Goal: Obtain resource: Download file/media

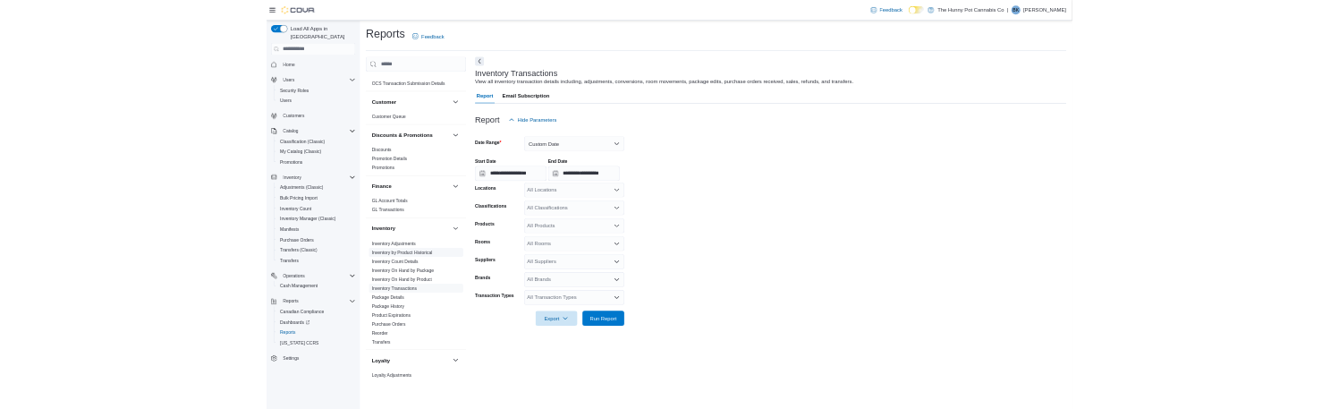
scroll to position [134, 0]
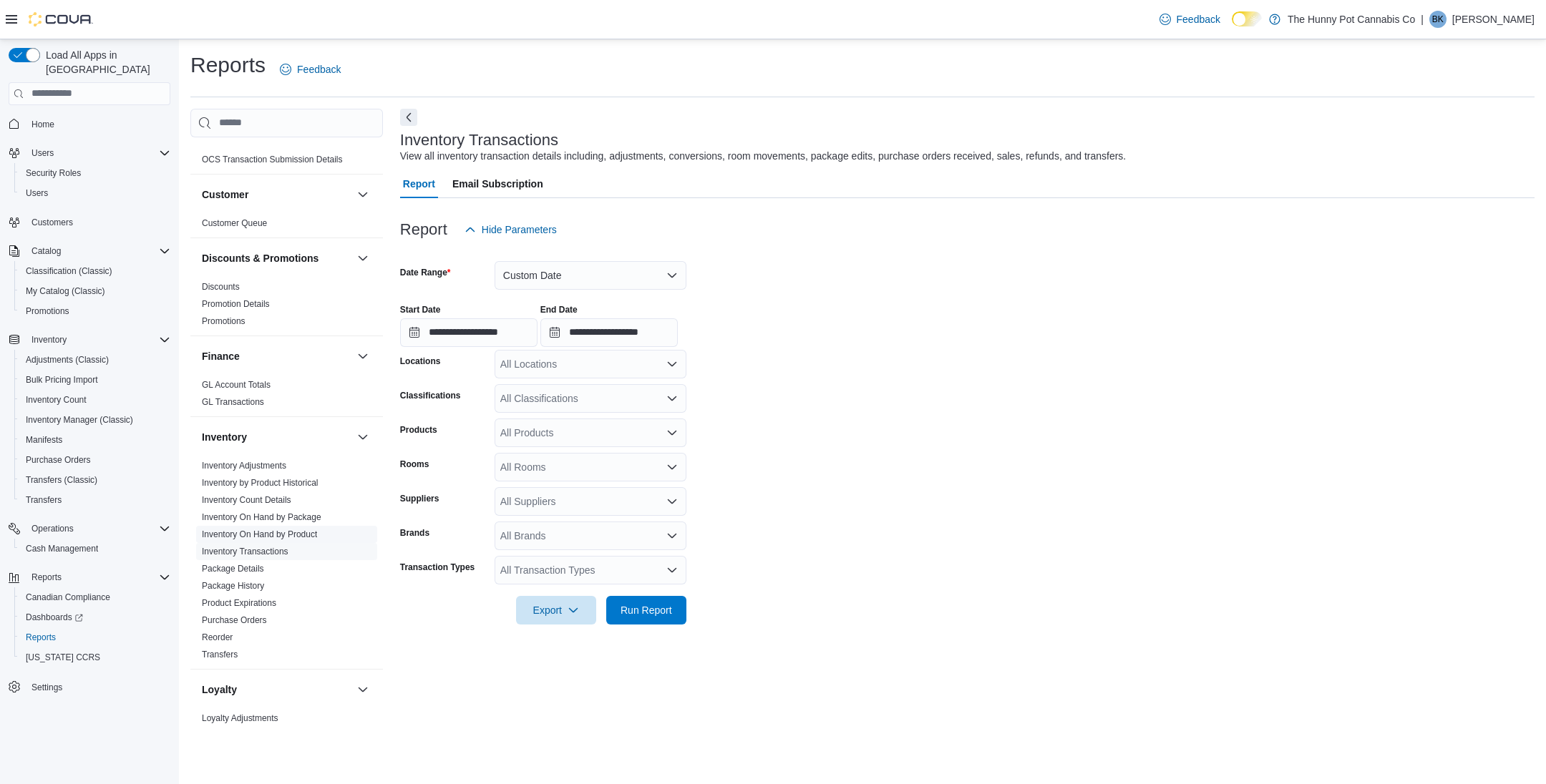
click at [261, 530] on link "Inventory On Hand by Product" at bounding box center [259, 534] width 115 height 10
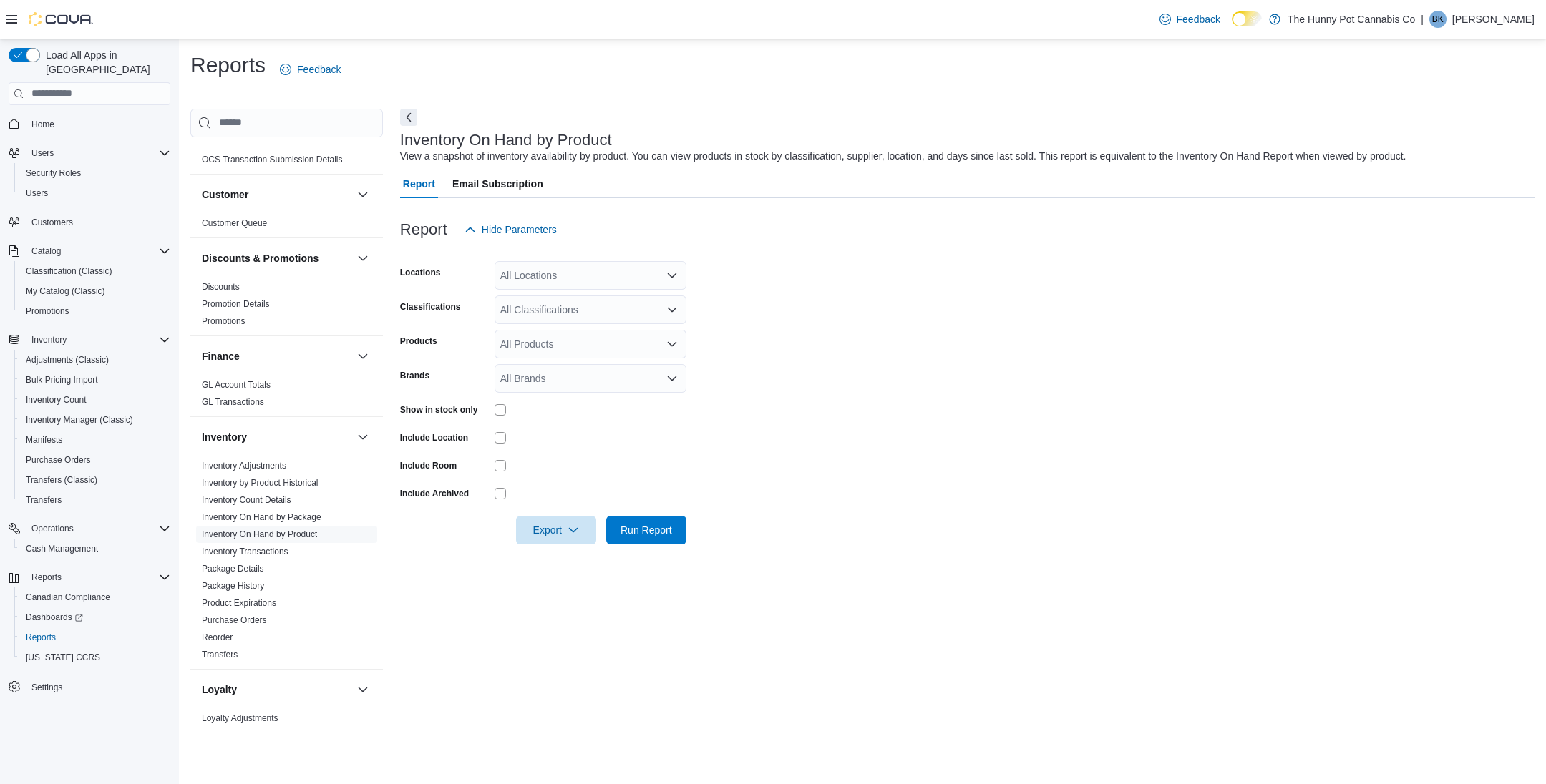
click at [877, 428] on form "Locations All Locations Classifications All Classifications Products All Produc…" at bounding box center [967, 394] width 1135 height 301
click at [903, 445] on form "Locations All Locations Classifications All Classifications Products All Produc…" at bounding box center [967, 394] width 1135 height 301
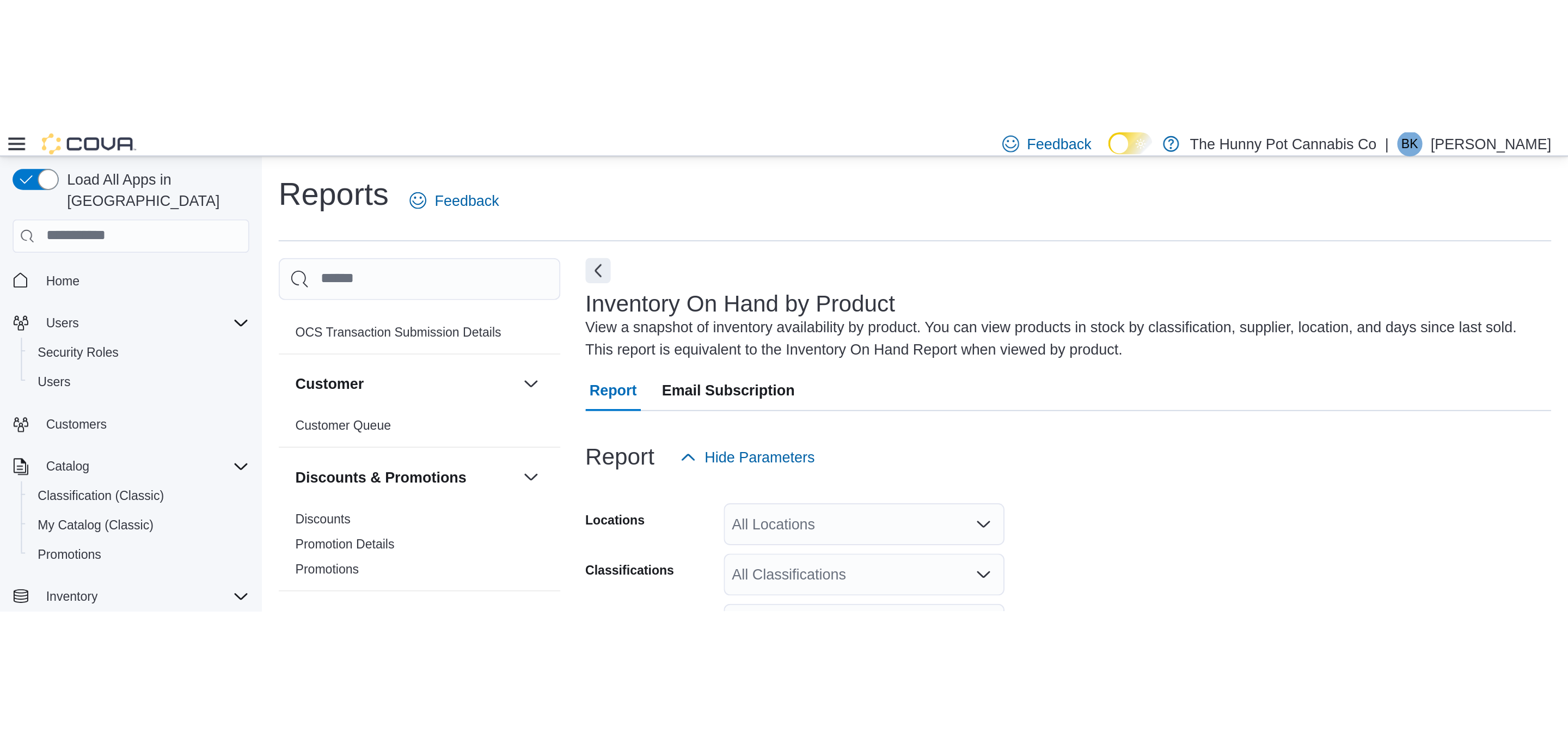
scroll to position [82, 0]
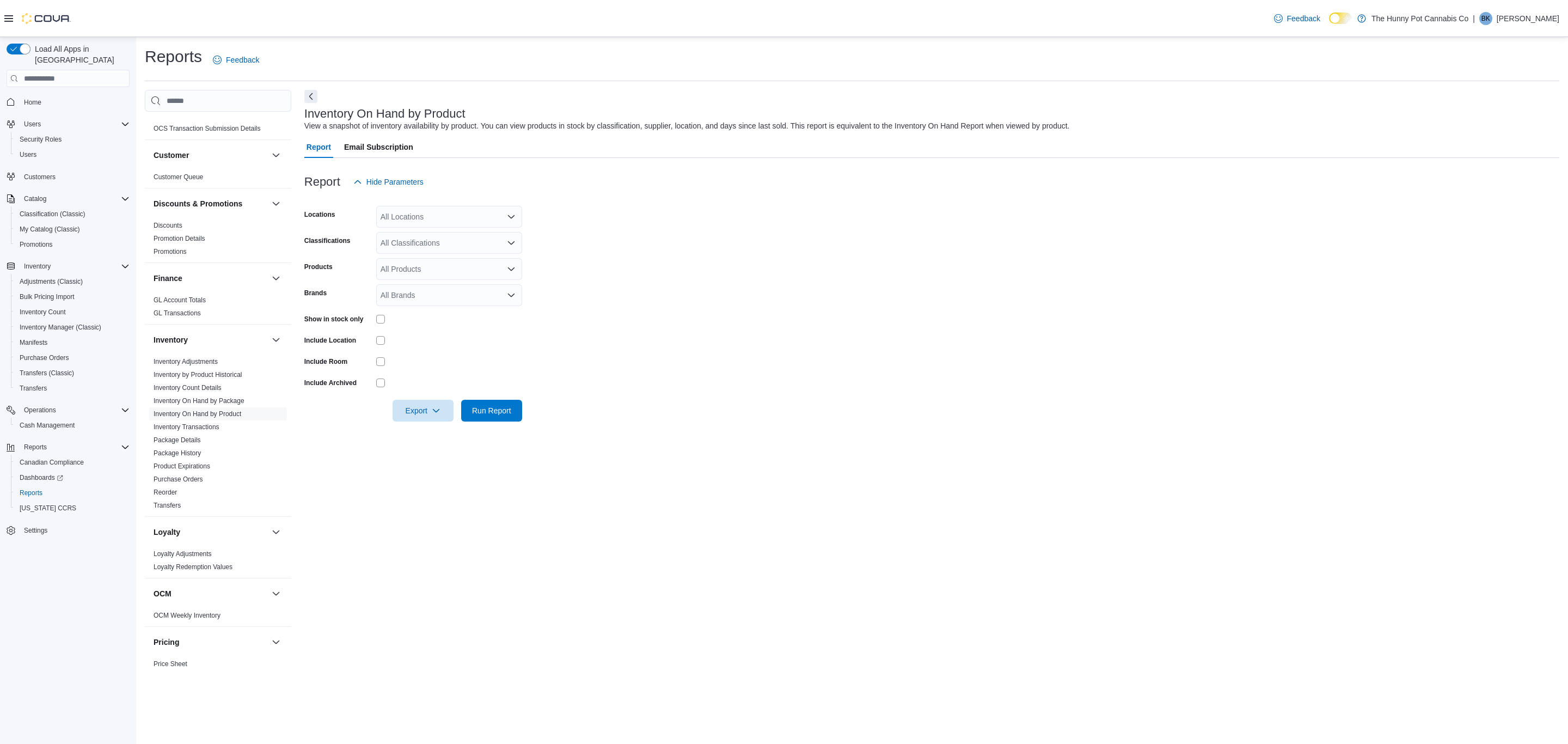
click at [733, 240] on form "Locations All Locations Classifications All Classifications Products All Produc…" at bounding box center [932, 307] width 1255 height 229
click at [234, 414] on link "Inventory On Hand by Product" at bounding box center [197, 414] width 88 height 8
click at [615, 343] on form "Locations All Locations Classifications All Classifications Products All Produc…" at bounding box center [932, 307] width 1255 height 229
click at [482, 267] on div "All Products" at bounding box center [449, 269] width 146 height 22
click at [542, 296] on form "Locations All Locations Classifications All Classifications Products All Produc…" at bounding box center [932, 307] width 1255 height 229
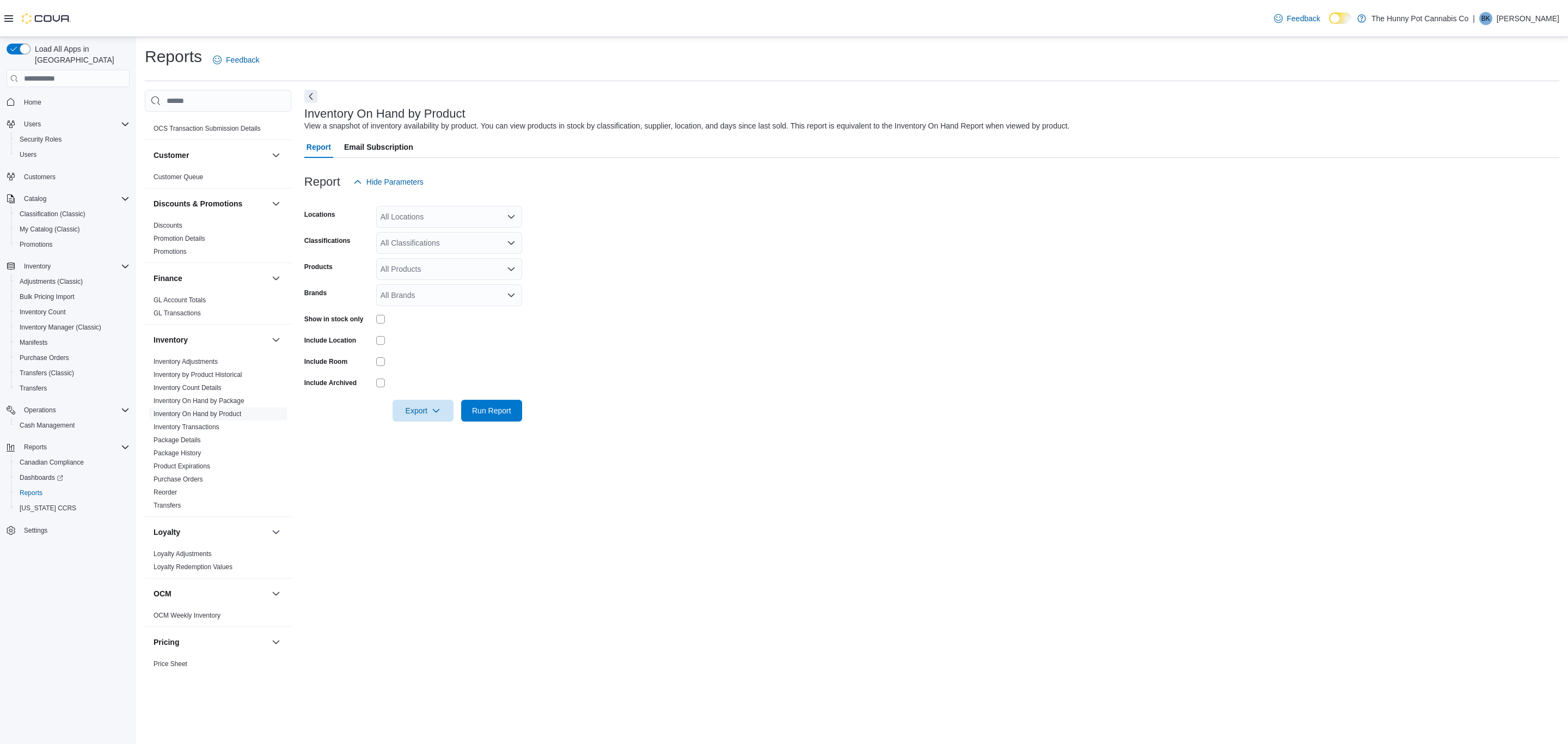
click at [486, 292] on div "All Brands" at bounding box center [449, 295] width 146 height 22
click at [617, 268] on form "Locations All Locations Classifications All Classifications Products All Produc…" at bounding box center [932, 307] width 1255 height 229
click at [493, 244] on div "All Classifications" at bounding box center [449, 243] width 146 height 22
click at [472, 275] on div "Flower Indica" at bounding box center [449, 277] width 133 height 11
click at [467, 279] on div "Flower Sativa" at bounding box center [439, 277] width 112 height 11
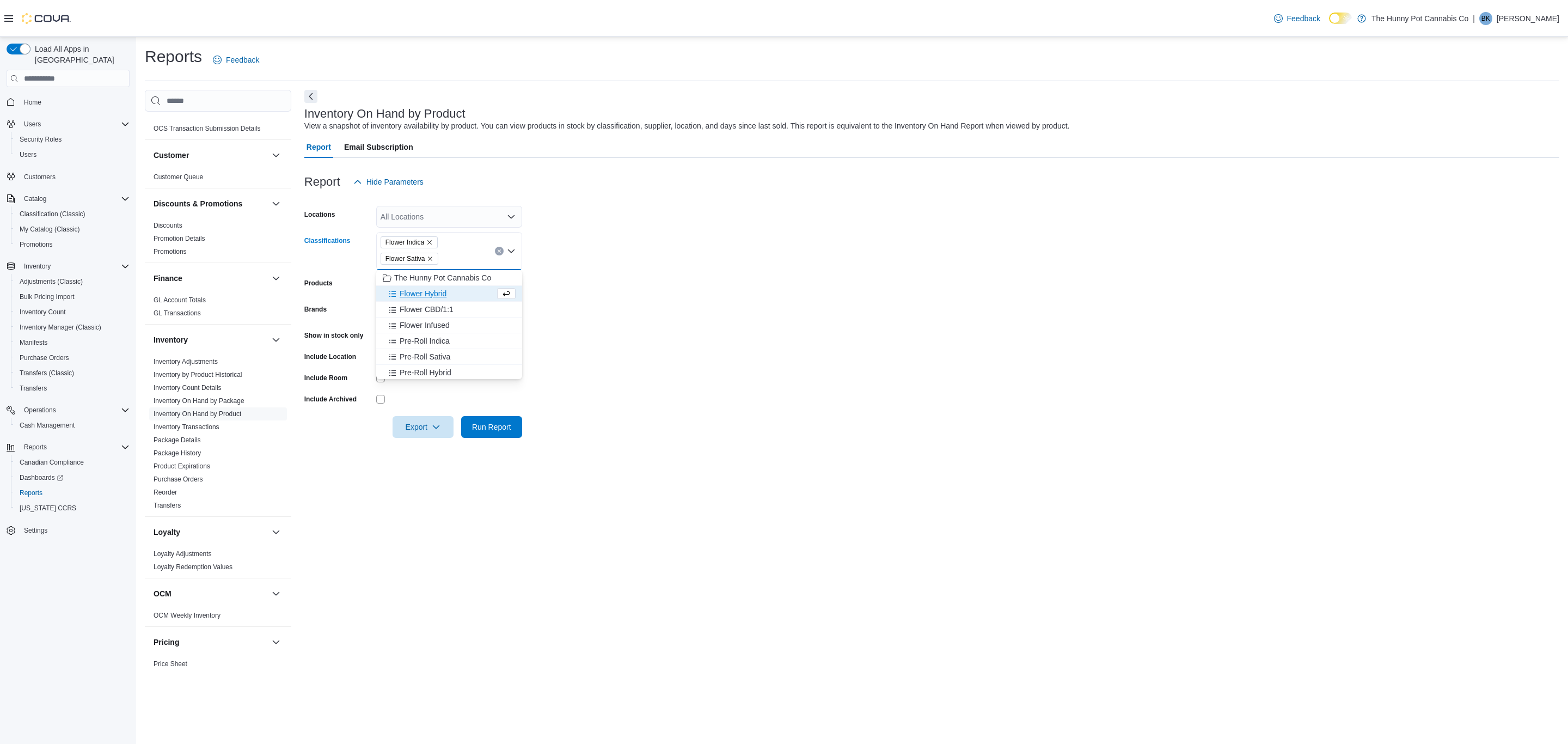
click at [447, 290] on div "Flower Hybrid" at bounding box center [439, 293] width 112 height 11
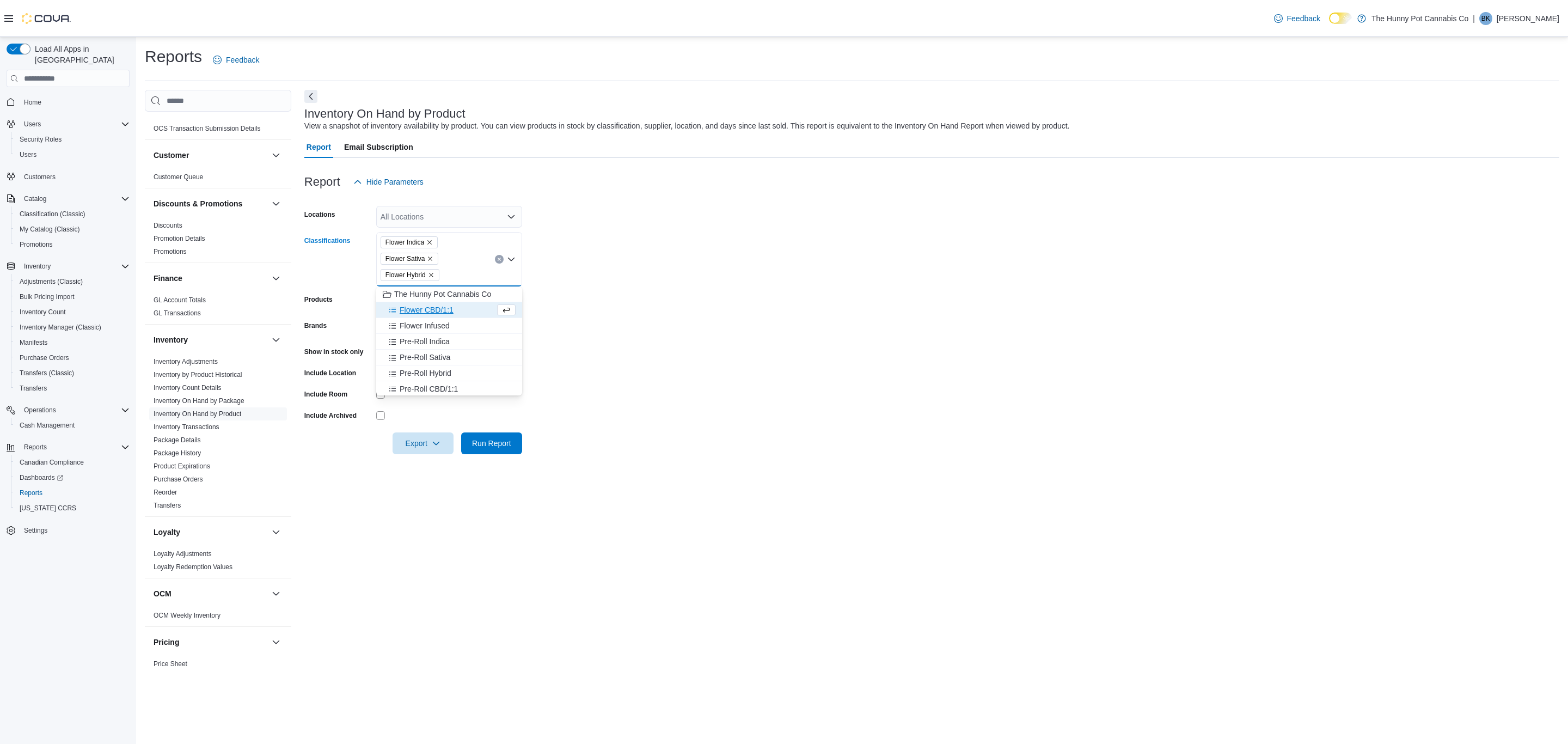
click at [443, 307] on span "Flower CBD/1:1" at bounding box center [427, 310] width 54 height 11
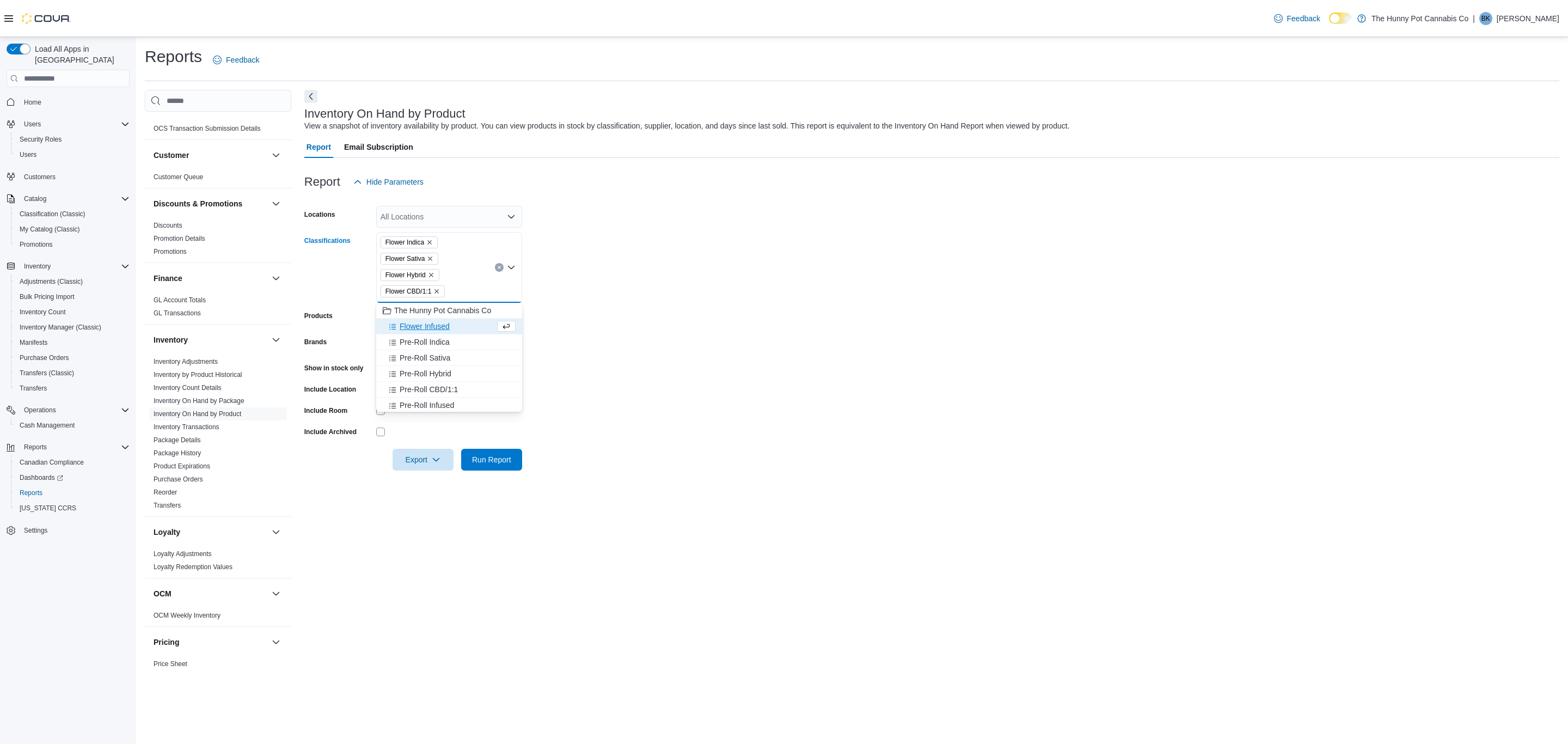
click at [439, 324] on span "Flower Infused" at bounding box center [425, 326] width 50 height 11
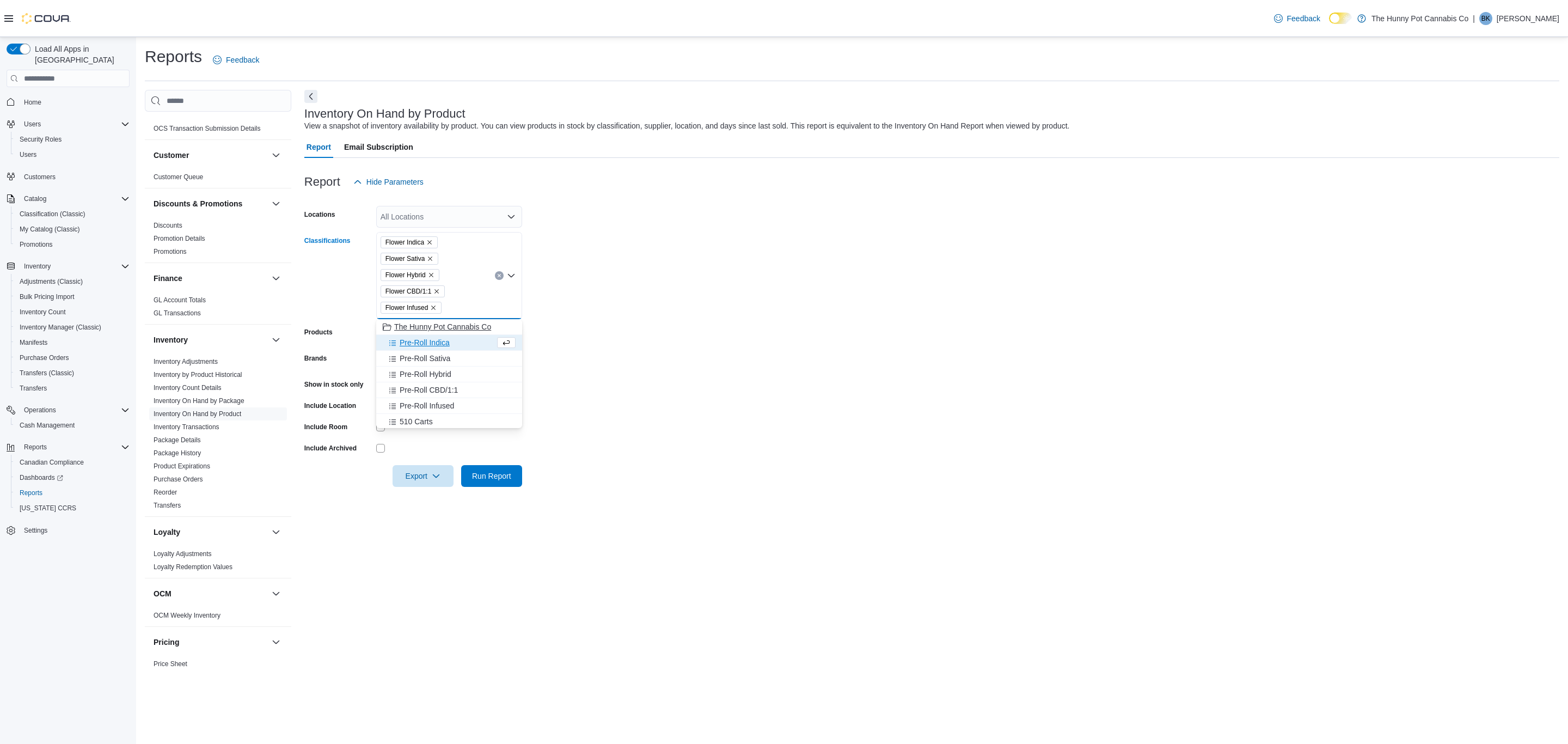
drag, startPoint x: 439, startPoint y: 334, endPoint x: 436, endPoint y: 346, distance: 12.4
click at [438, 337] on button "Pre-Roll Indica" at bounding box center [449, 343] width 146 height 16
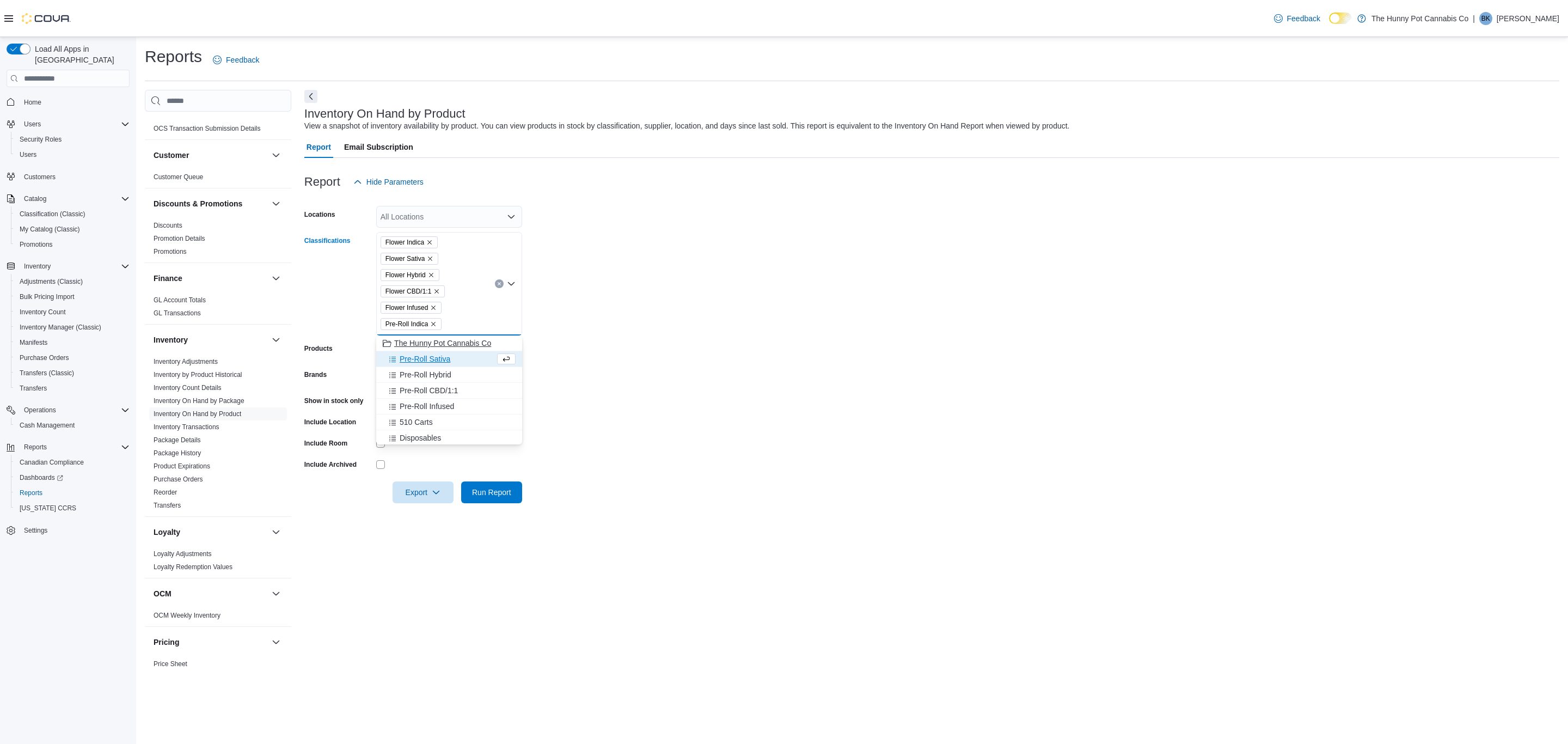
click at [436, 362] on span "Pre-Roll Sativa" at bounding box center [425, 359] width 51 height 11
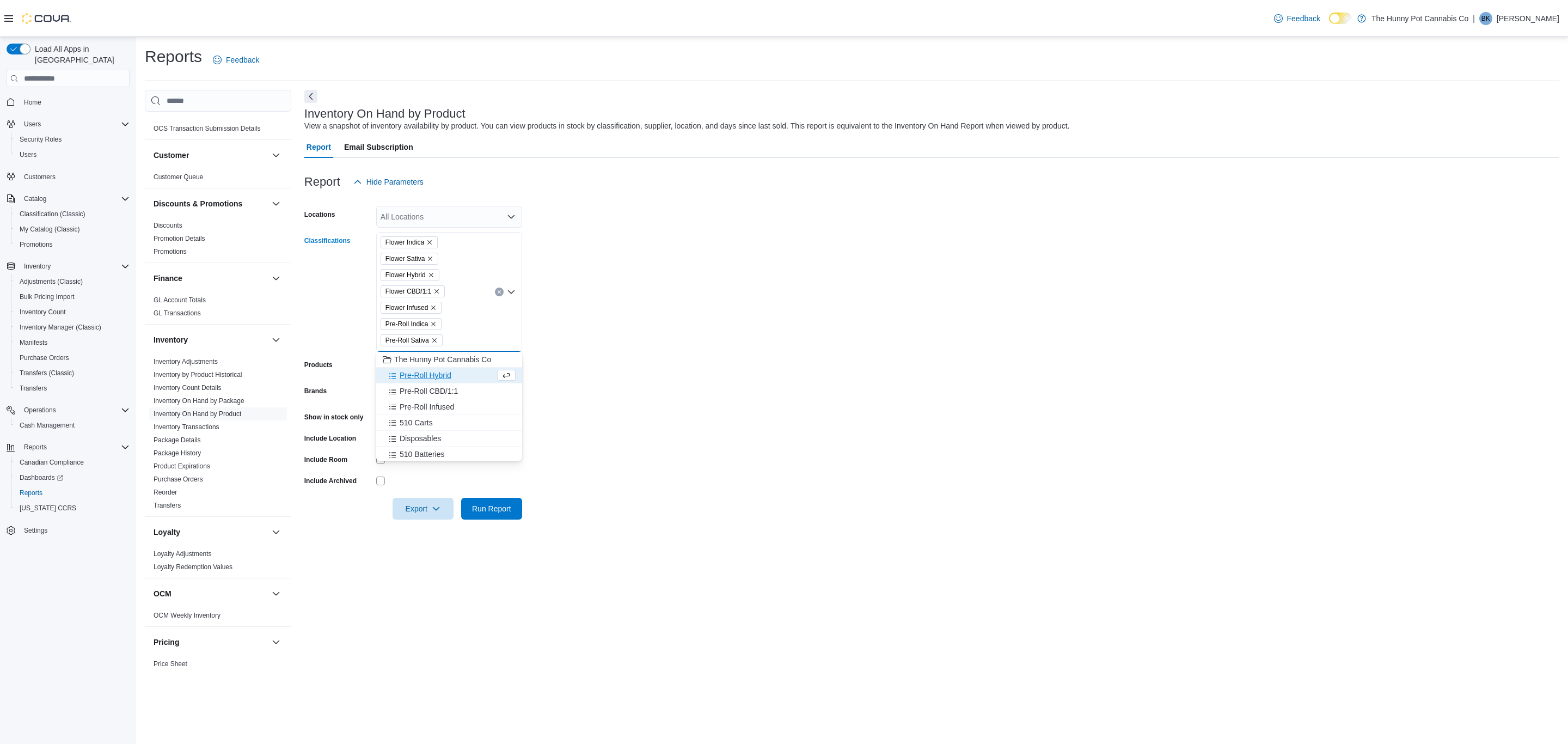
click at [435, 374] on span "Pre-Roll Hybrid" at bounding box center [425, 375] width 52 height 11
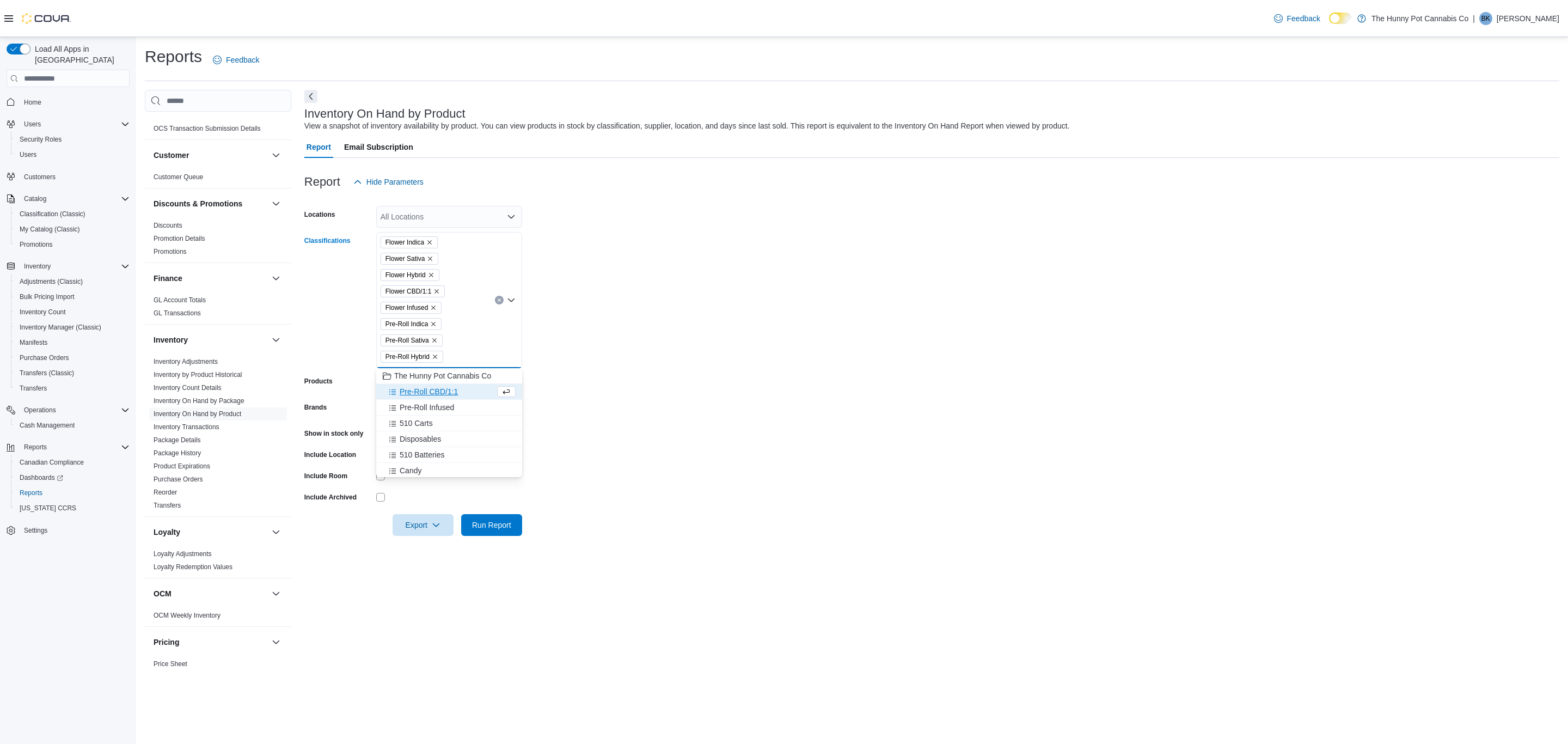
click at [430, 392] on span "Pre-Roll CBD/1:1" at bounding box center [429, 391] width 58 height 11
click at [429, 407] on span "Pre-Roll Infused" at bounding box center [427, 408] width 54 height 11
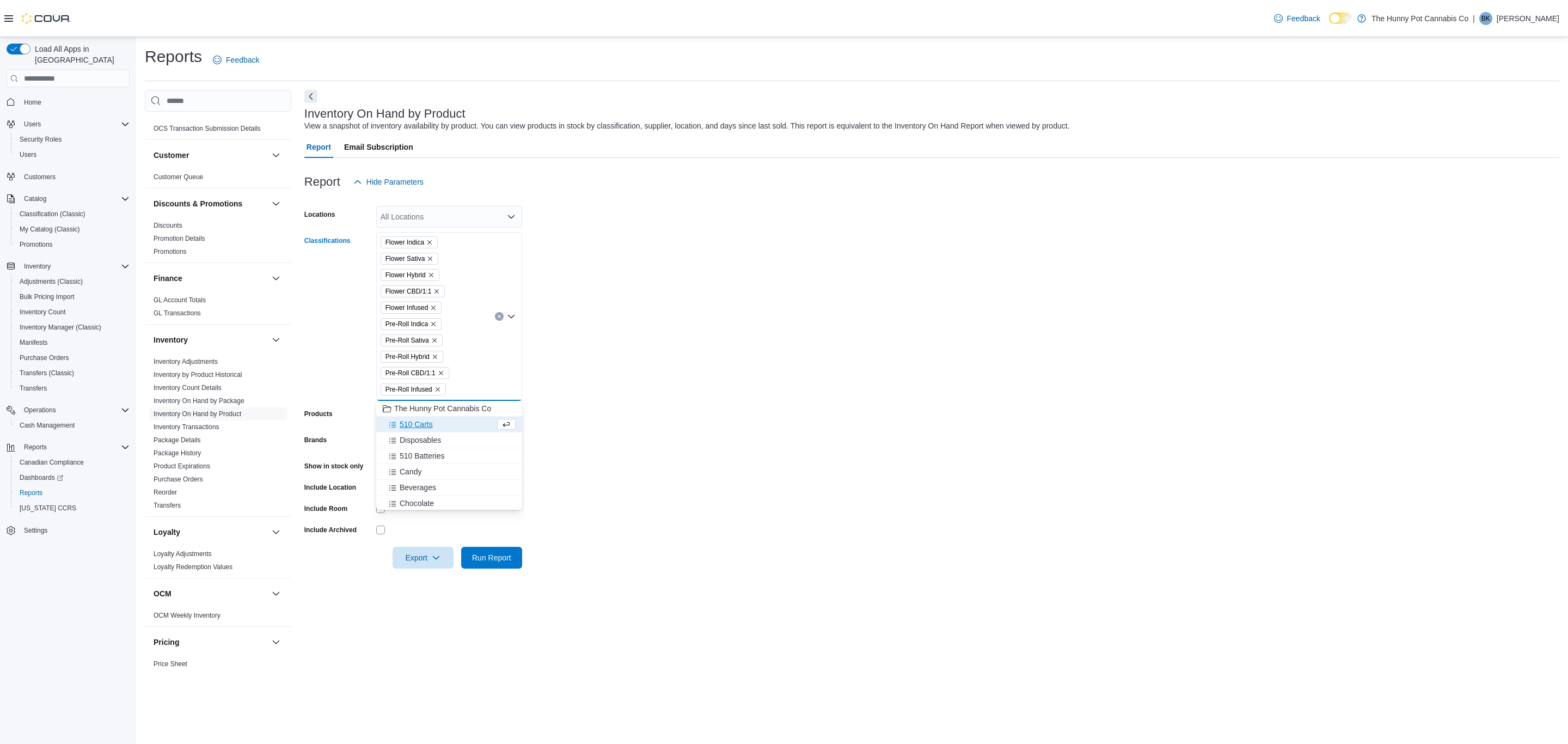
click at [426, 425] on span "510 Carts" at bounding box center [416, 424] width 33 height 11
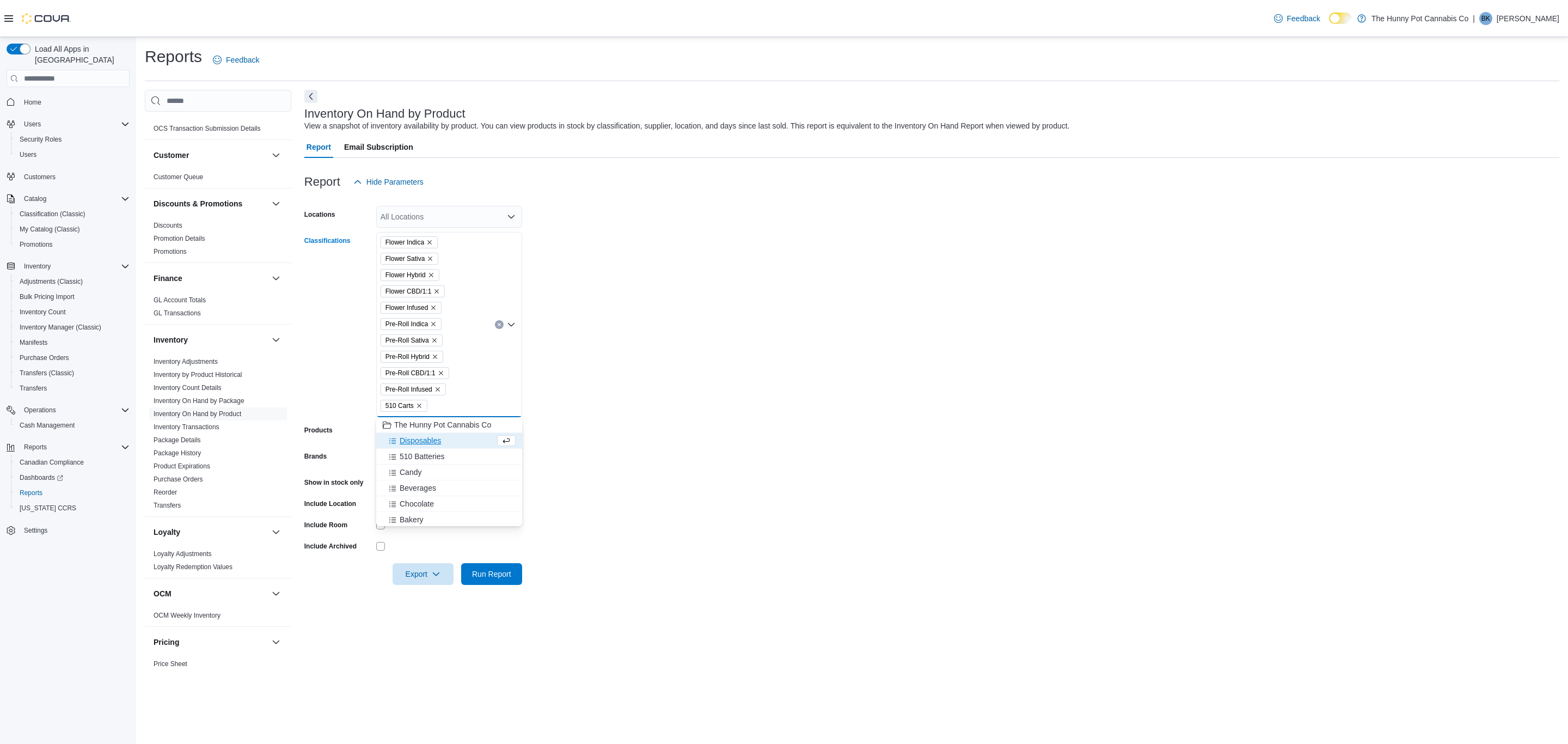
click at [426, 433] on button "Disposables" at bounding box center [449, 441] width 146 height 16
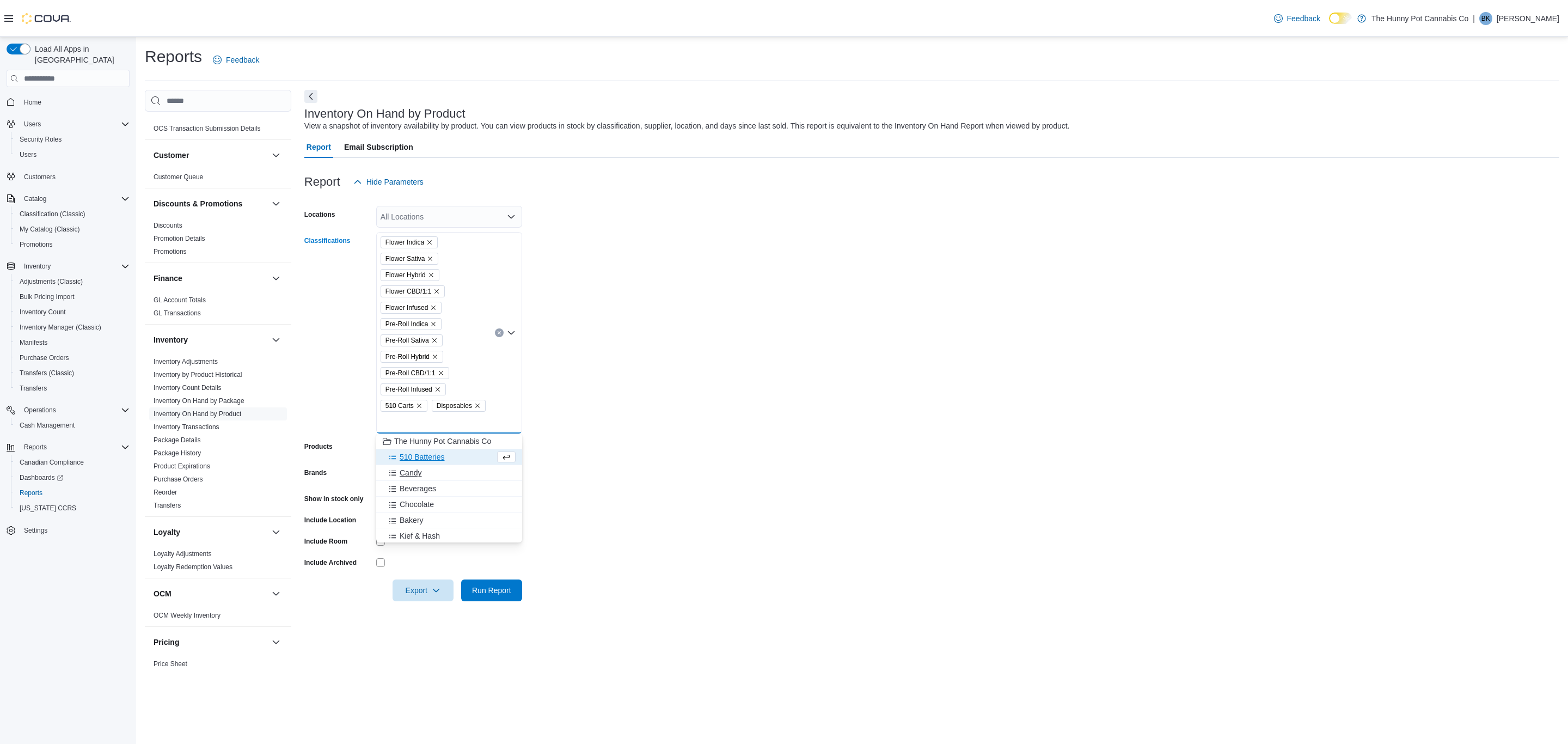
click at [418, 474] on span "Candy" at bounding box center [411, 472] width 22 height 11
click at [424, 474] on span "Beverages" at bounding box center [418, 472] width 37 height 11
click at [421, 472] on span "Chocolate" at bounding box center [417, 472] width 34 height 11
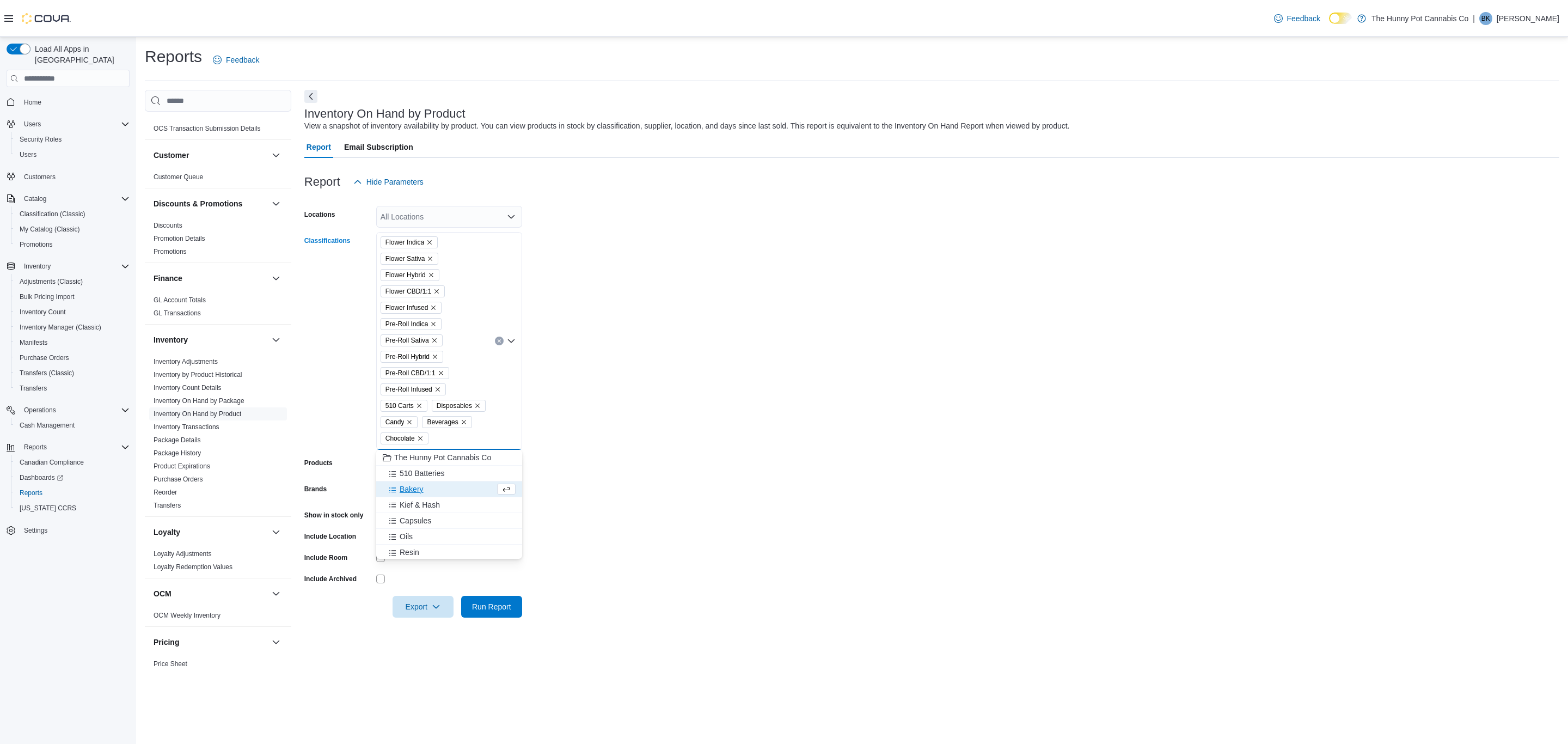
click at [415, 484] on span "Bakery" at bounding box center [411, 489] width 24 height 11
click at [422, 491] on span "Kief & Hash" at bounding box center [420, 489] width 40 height 11
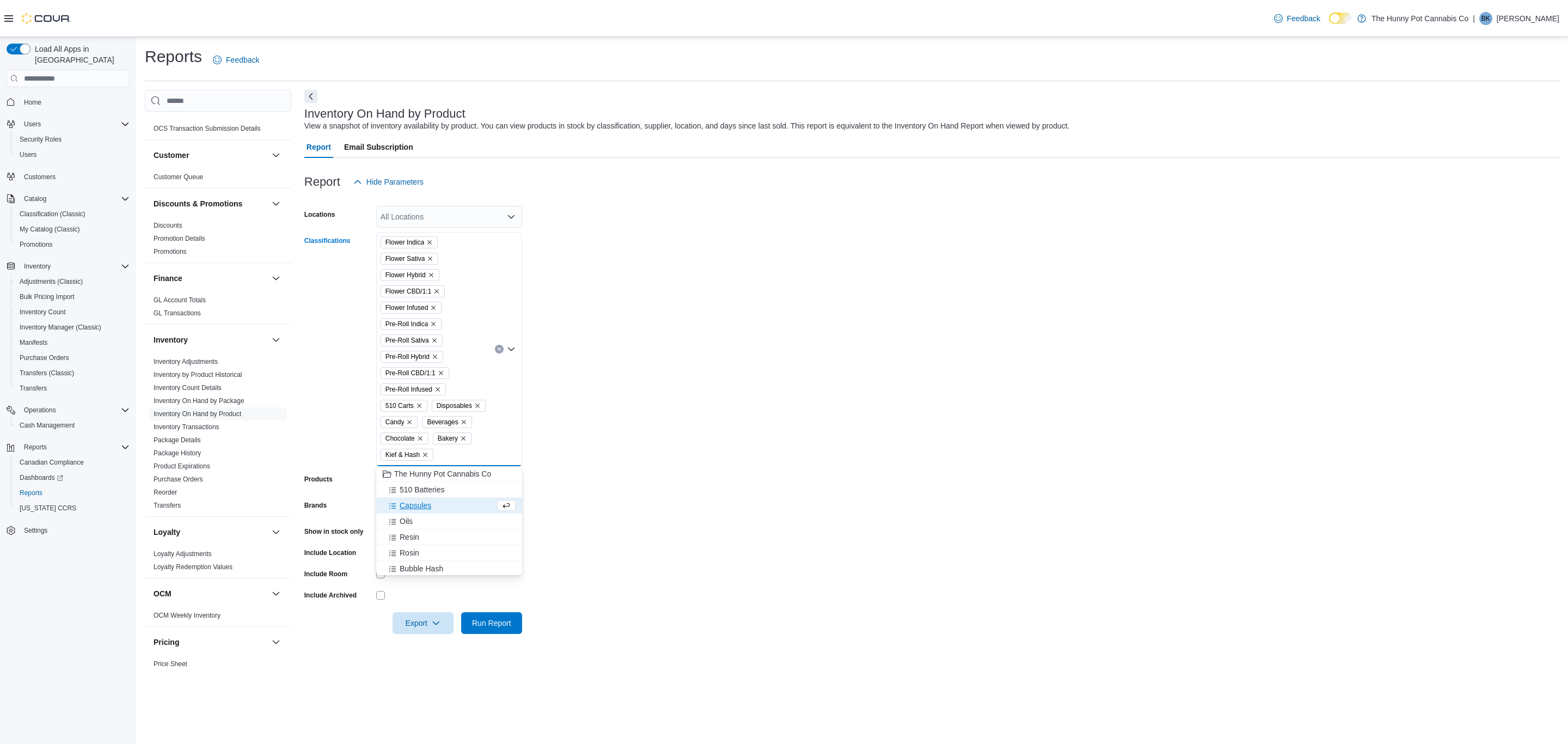
click at [422, 502] on span "Capsules" at bounding box center [416, 505] width 32 height 11
click at [411, 510] on span "Oils" at bounding box center [406, 505] width 13 height 11
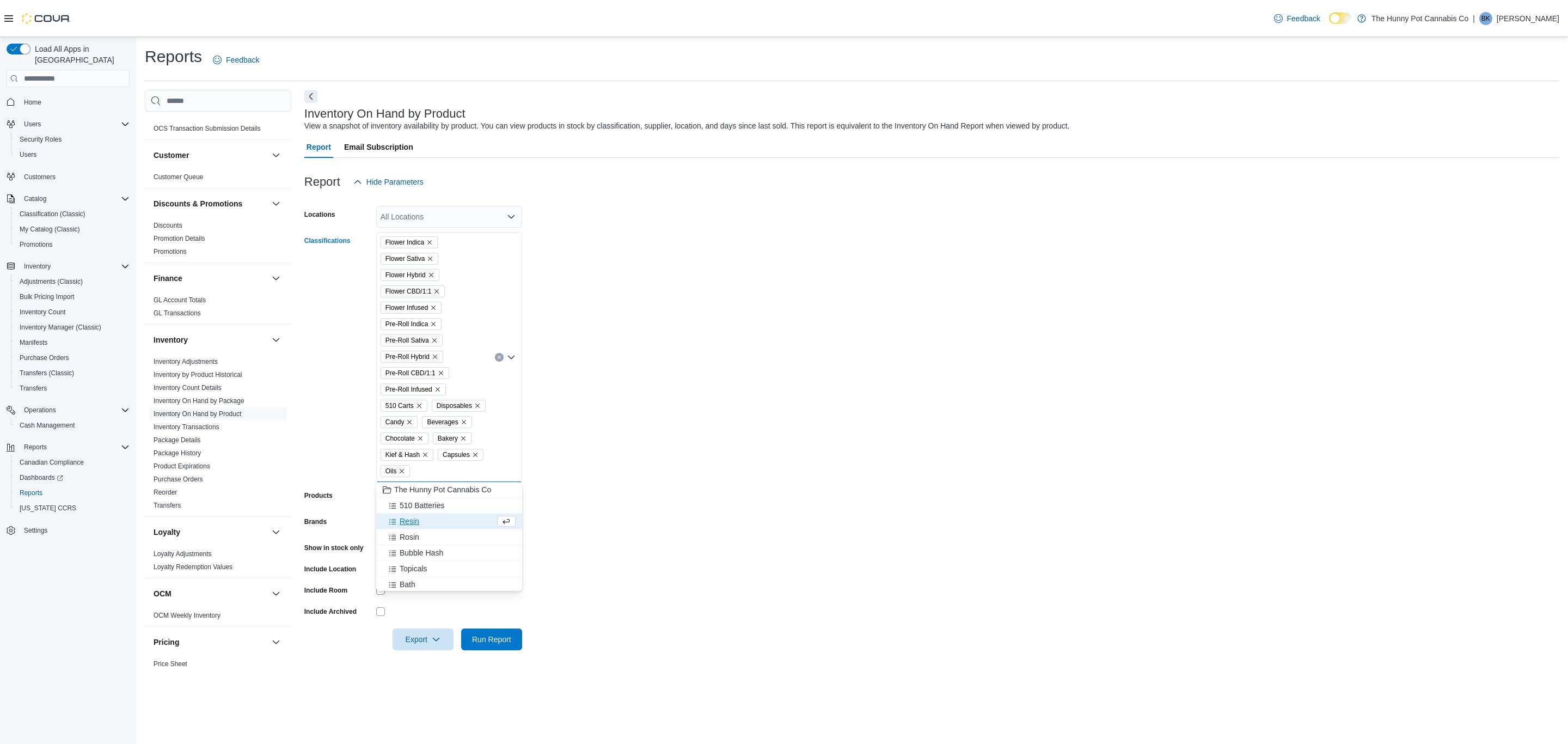
click at [411, 518] on span "Resin" at bounding box center [410, 521] width 19 height 11
drag, startPoint x: 412, startPoint y: 523, endPoint x: 415, endPoint y: 528, distance: 5.8
click at [414, 524] on span "Rosin" at bounding box center [410, 521] width 19 height 11
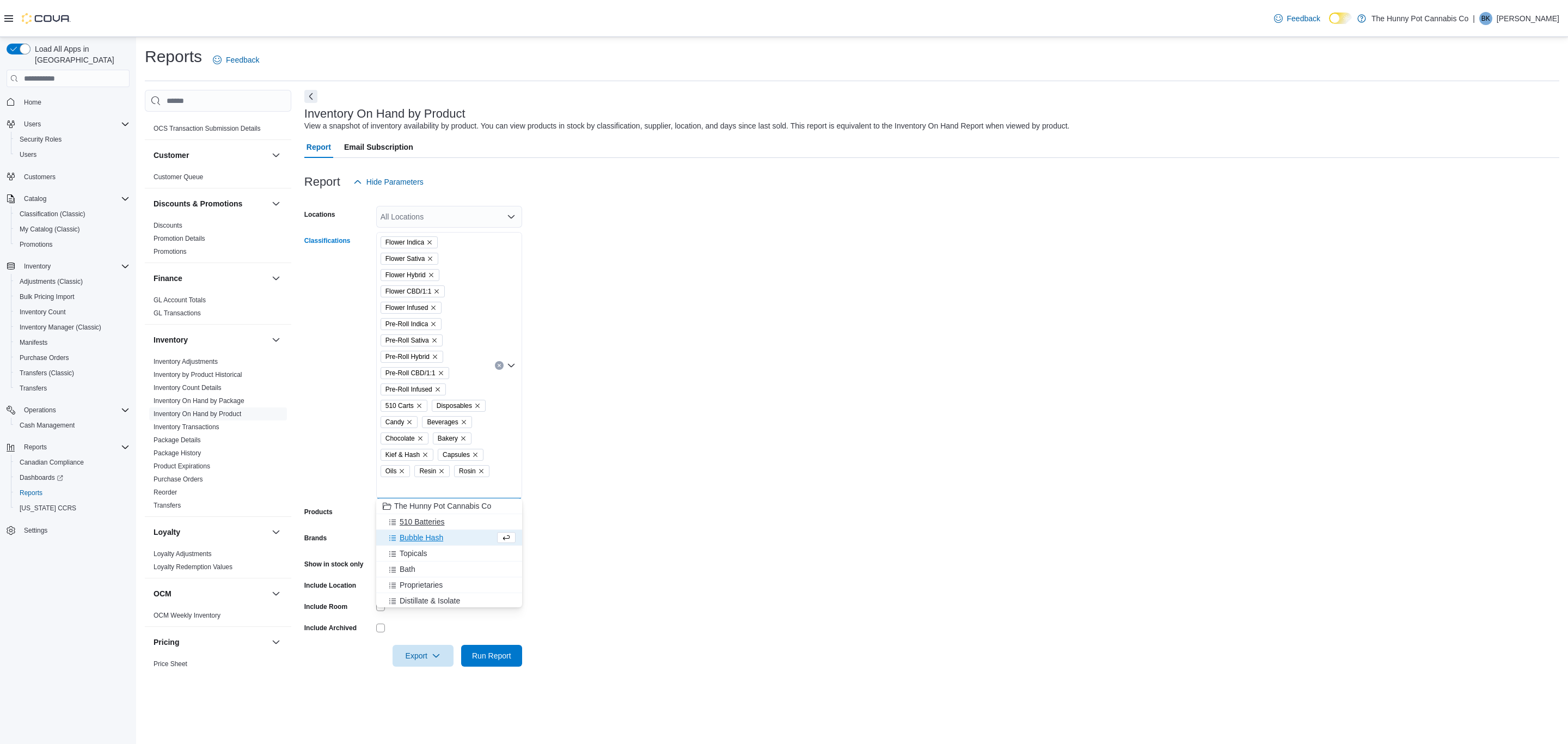
click at [416, 534] on span "Bubble Hash" at bounding box center [422, 538] width 44 height 11
click at [418, 538] on span "Topicals" at bounding box center [414, 538] width 28 height 11
click at [409, 541] on span "Bath" at bounding box center [408, 538] width 16 height 11
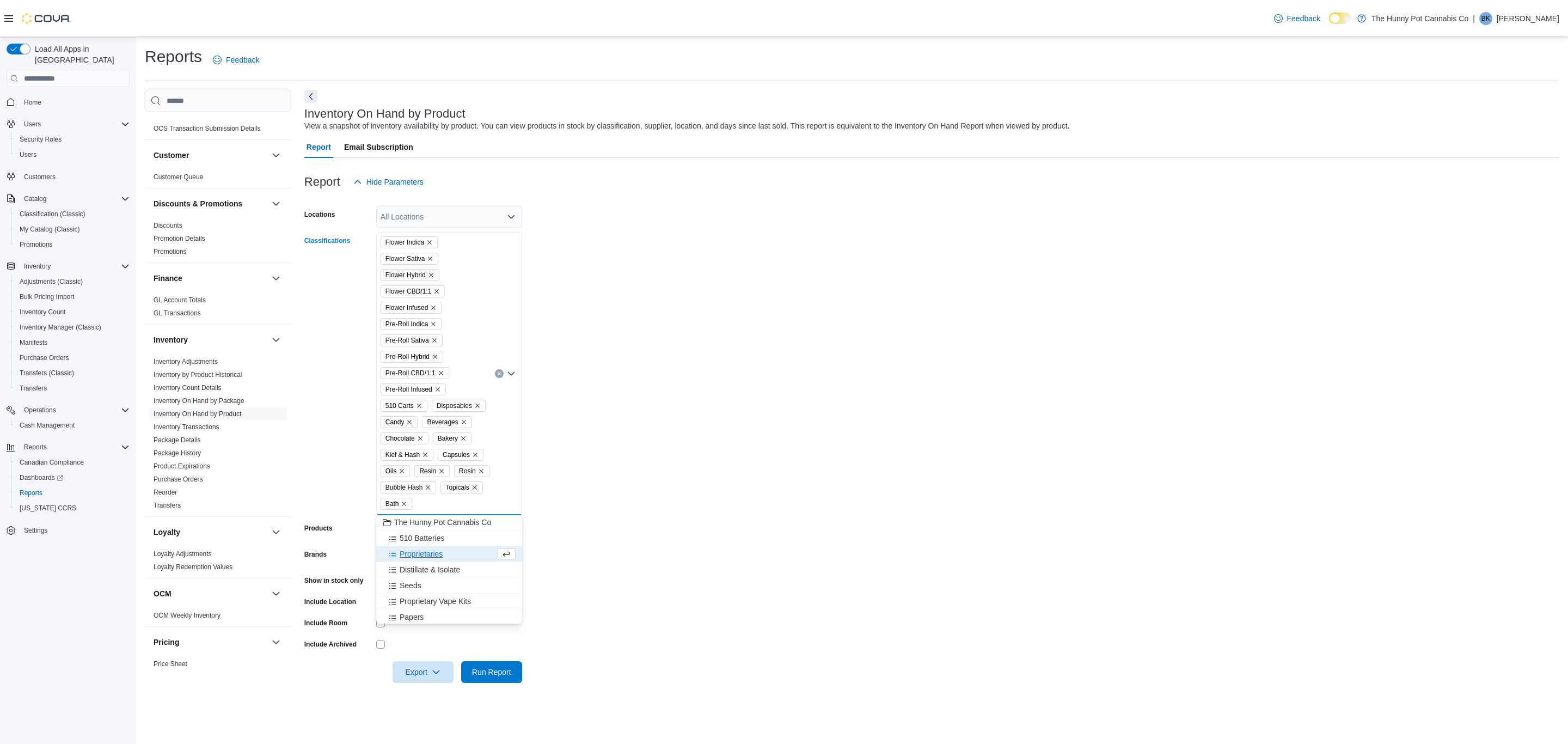
click at [417, 551] on span "Proprietaries" at bounding box center [421, 554] width 43 height 11
click at [422, 557] on span "Distillate & Isolate" at bounding box center [430, 554] width 60 height 11
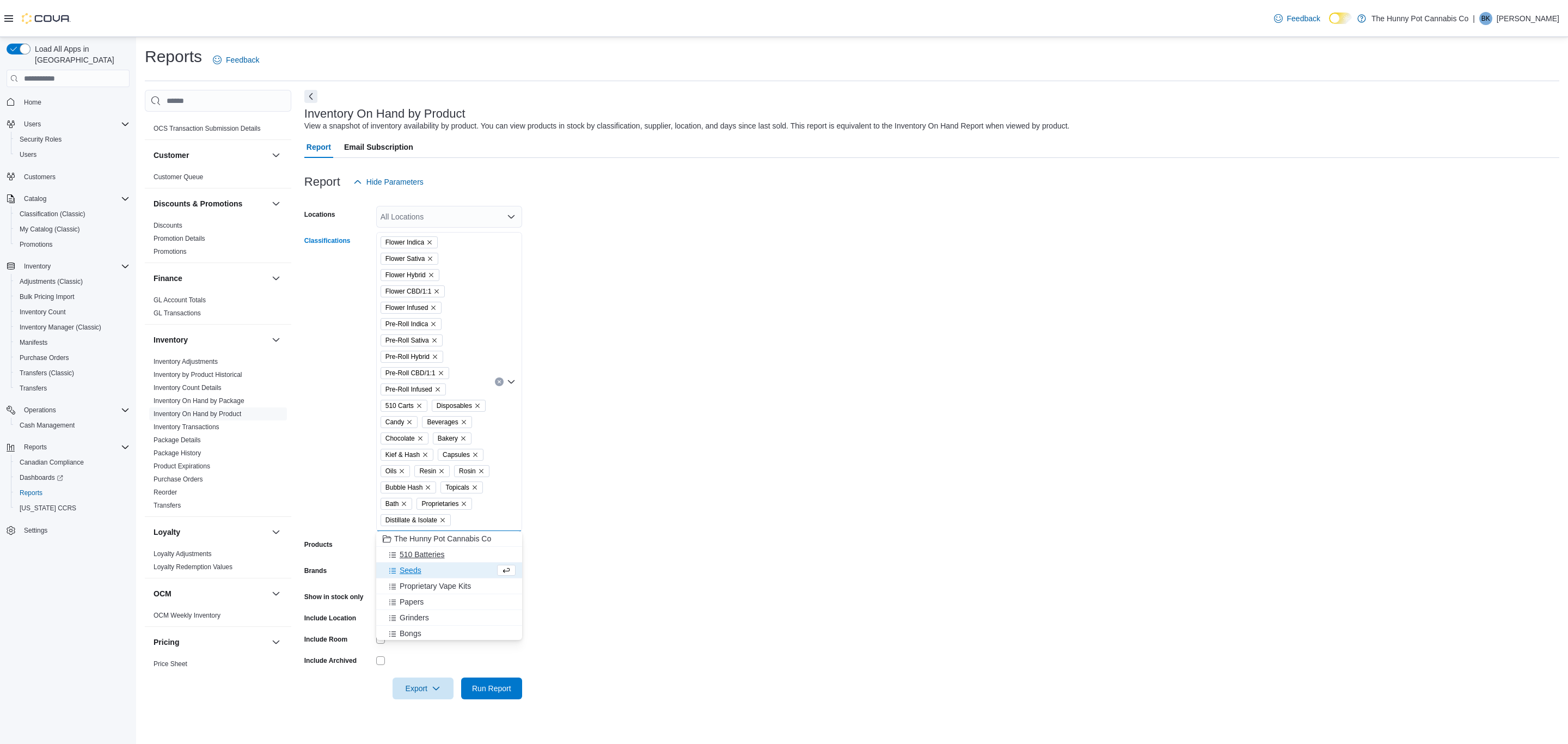
click at [419, 567] on span "Seeds" at bounding box center [411, 570] width 22 height 11
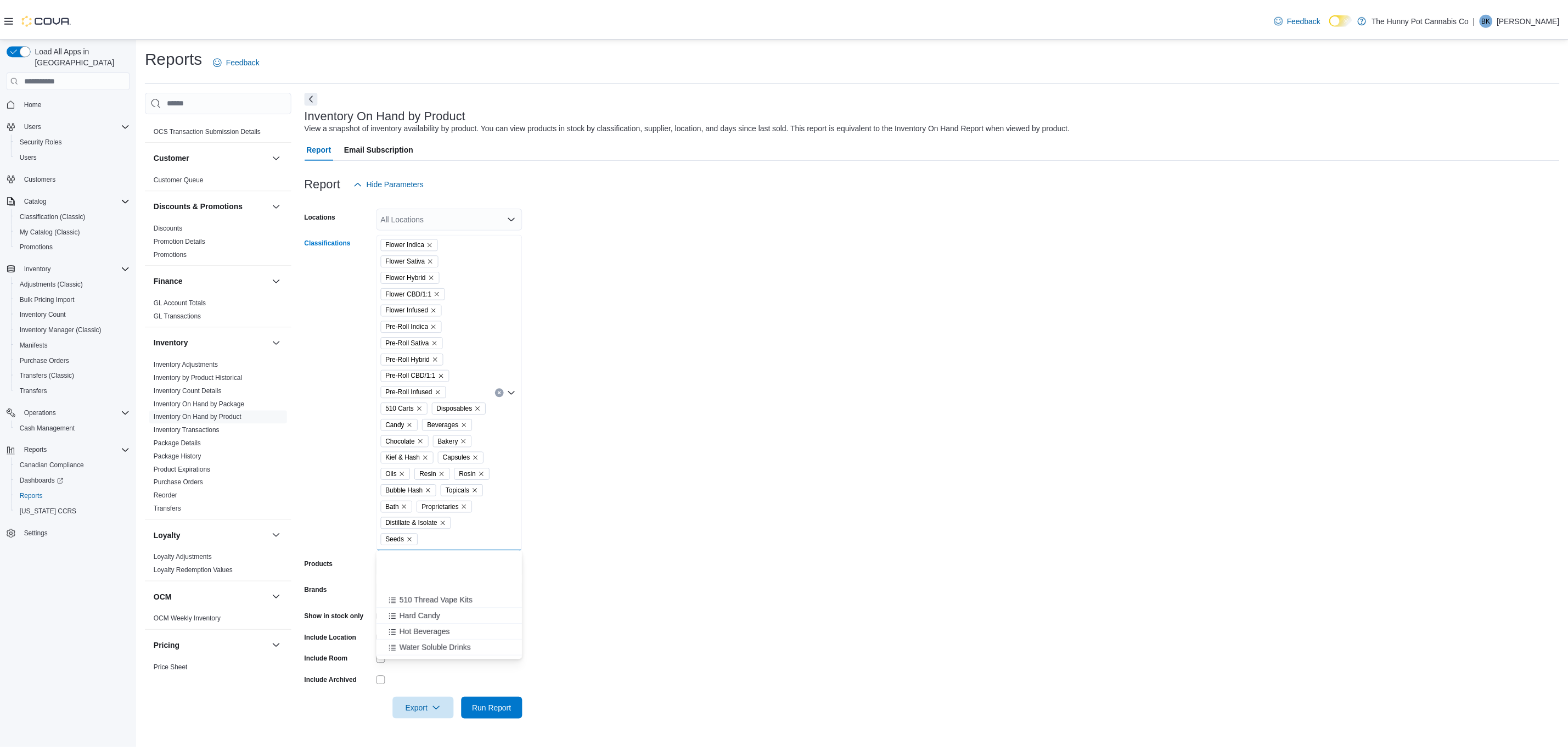
scroll to position [400, 0]
click at [444, 601] on span "Lotion & Creams" at bounding box center [431, 622] width 57 height 11
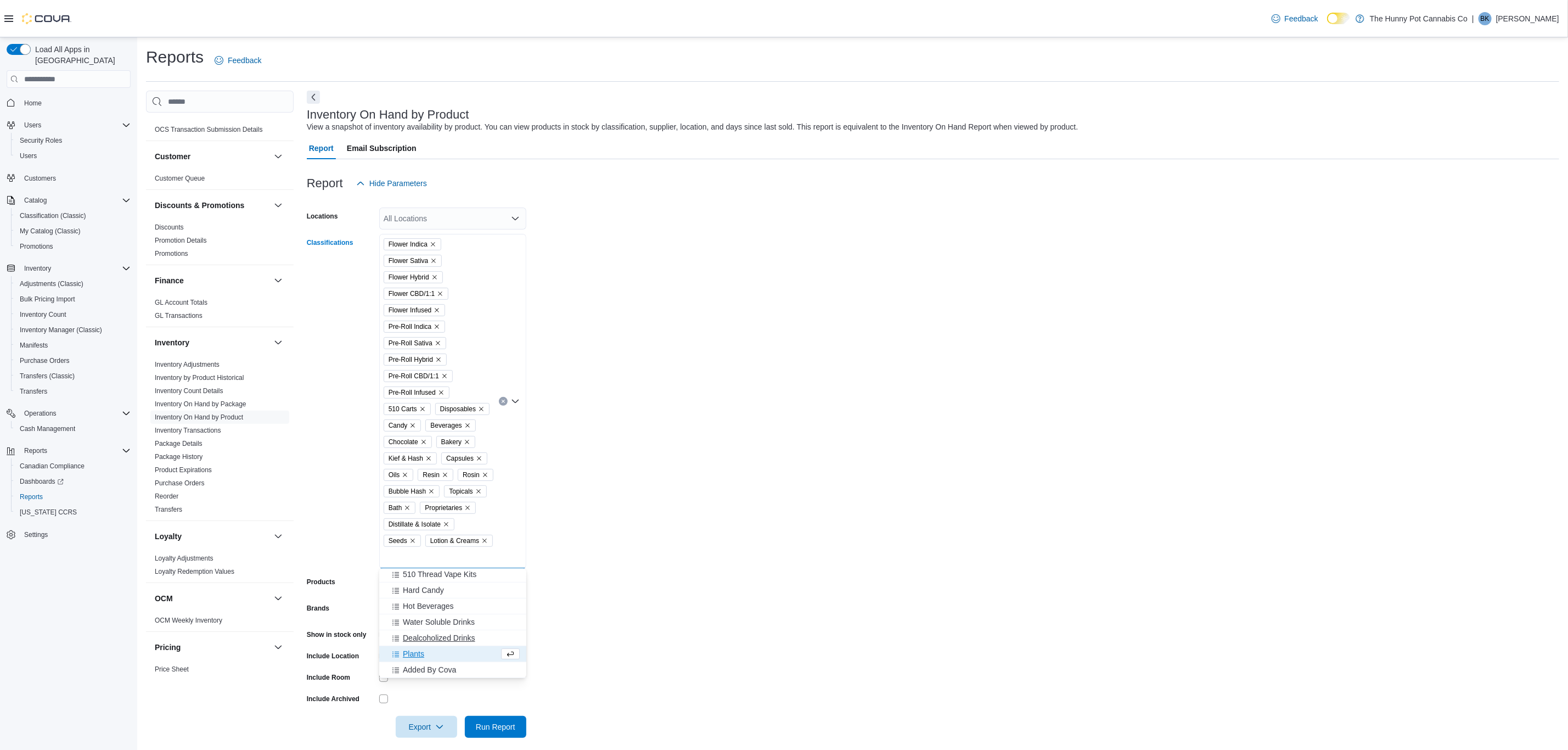
click at [440, 601] on span "Dealcoholized Drinks" at bounding box center [439, 638] width 72 height 11
click at [442, 601] on button "Water Soluble Drinks" at bounding box center [453, 655] width 147 height 16
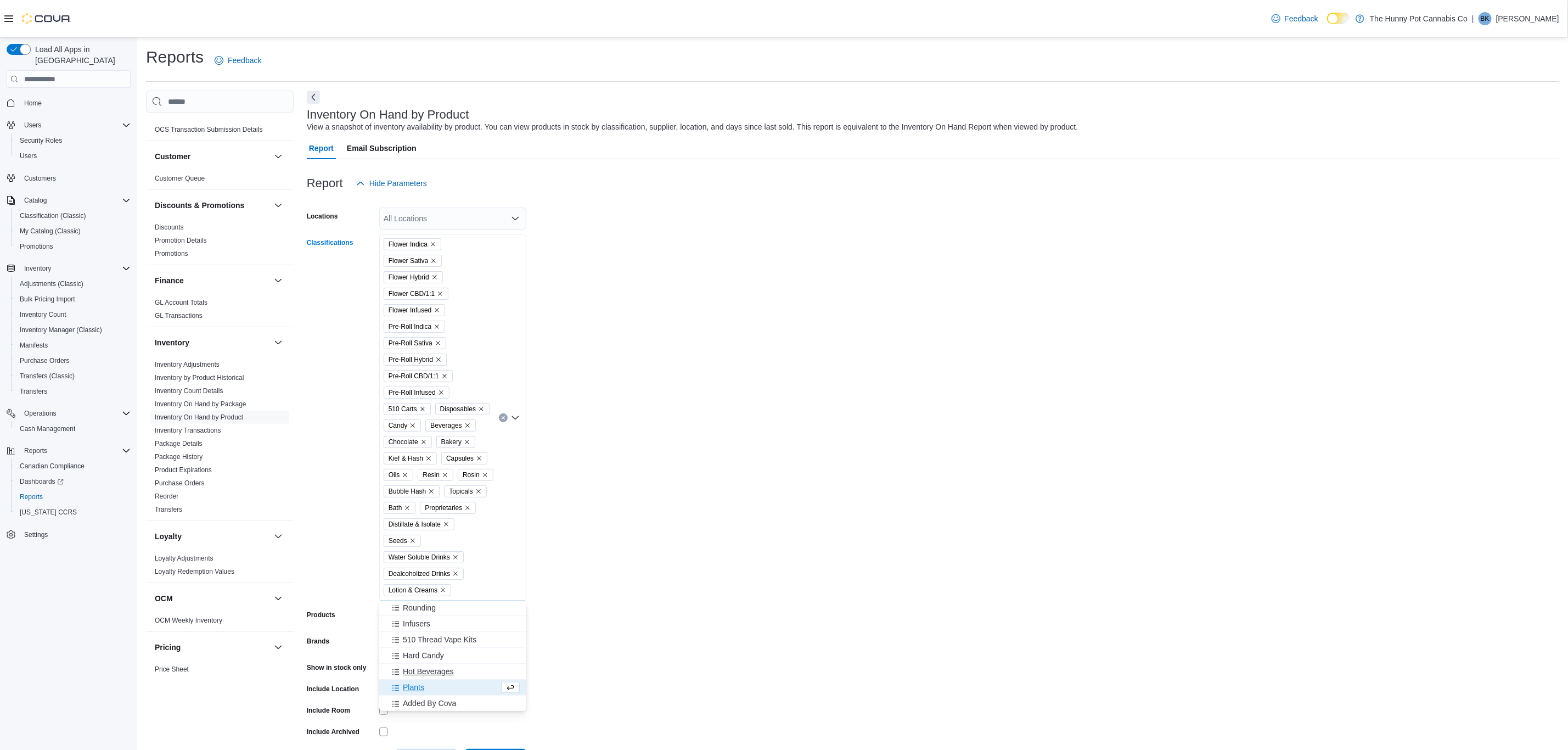
click at [438, 601] on button "Hot Beverages" at bounding box center [453, 671] width 147 height 16
click at [437, 601] on span "Hard Candy" at bounding box center [423, 671] width 41 height 11
click at [663, 601] on form "Locations All Locations Classifications Flower Indica Flower Sativa Flower Hybr…" at bounding box center [933, 491] width 1253 height 593
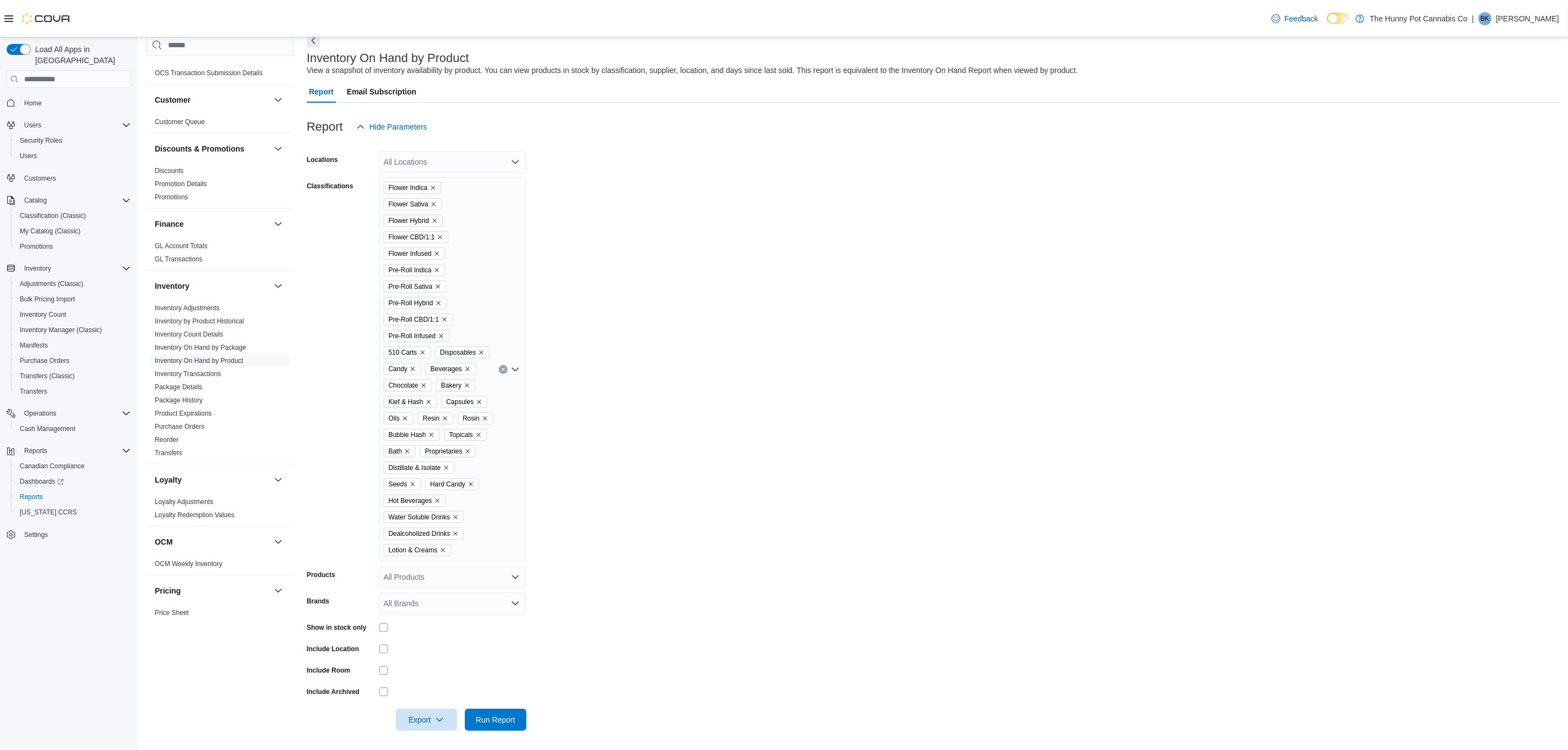
scroll to position [58, 0]
click at [484, 601] on span "Run Report" at bounding box center [495, 717] width 39 height 11
click at [614, 470] on form "Locations All Locations Classifications Flower Indica Flower Sativa Flower Hybr…" at bounding box center [933, 433] width 1253 height 593
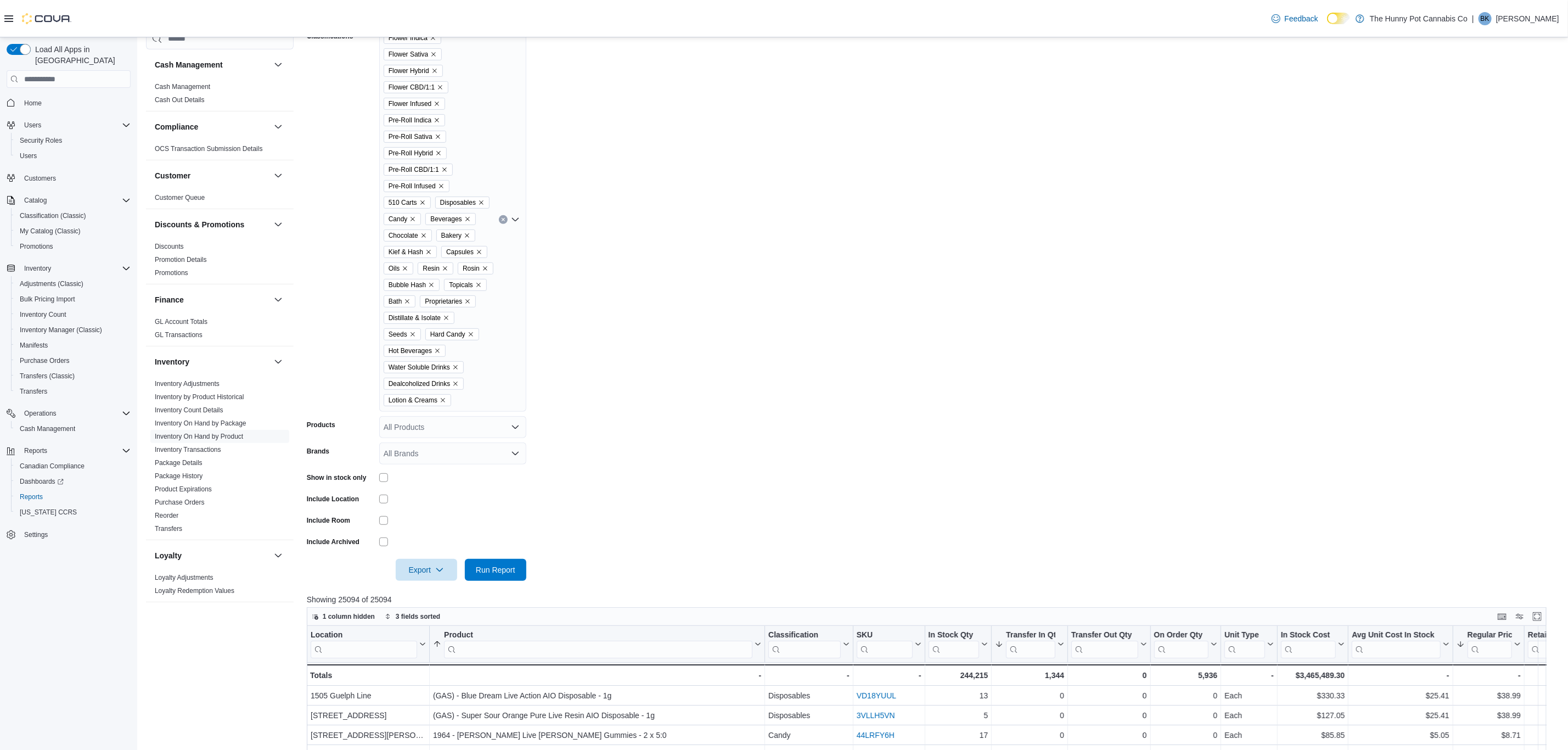
scroll to position [223, 0]
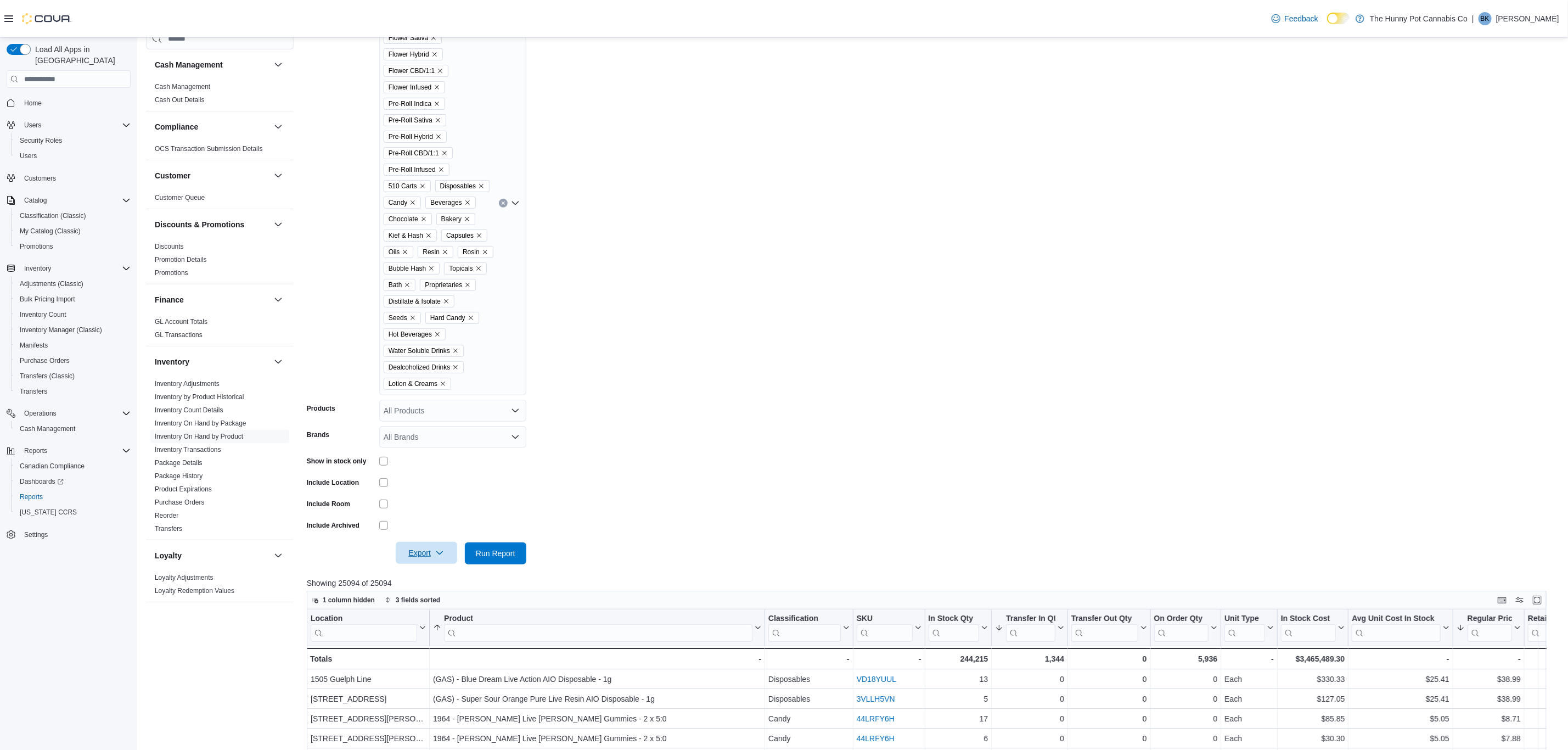
click at [432, 549] on span "Export" at bounding box center [427, 553] width 48 height 22
click at [429, 578] on span "Export to Excel" at bounding box center [428, 574] width 49 height 9
